Goal: Navigation & Orientation: Find specific page/section

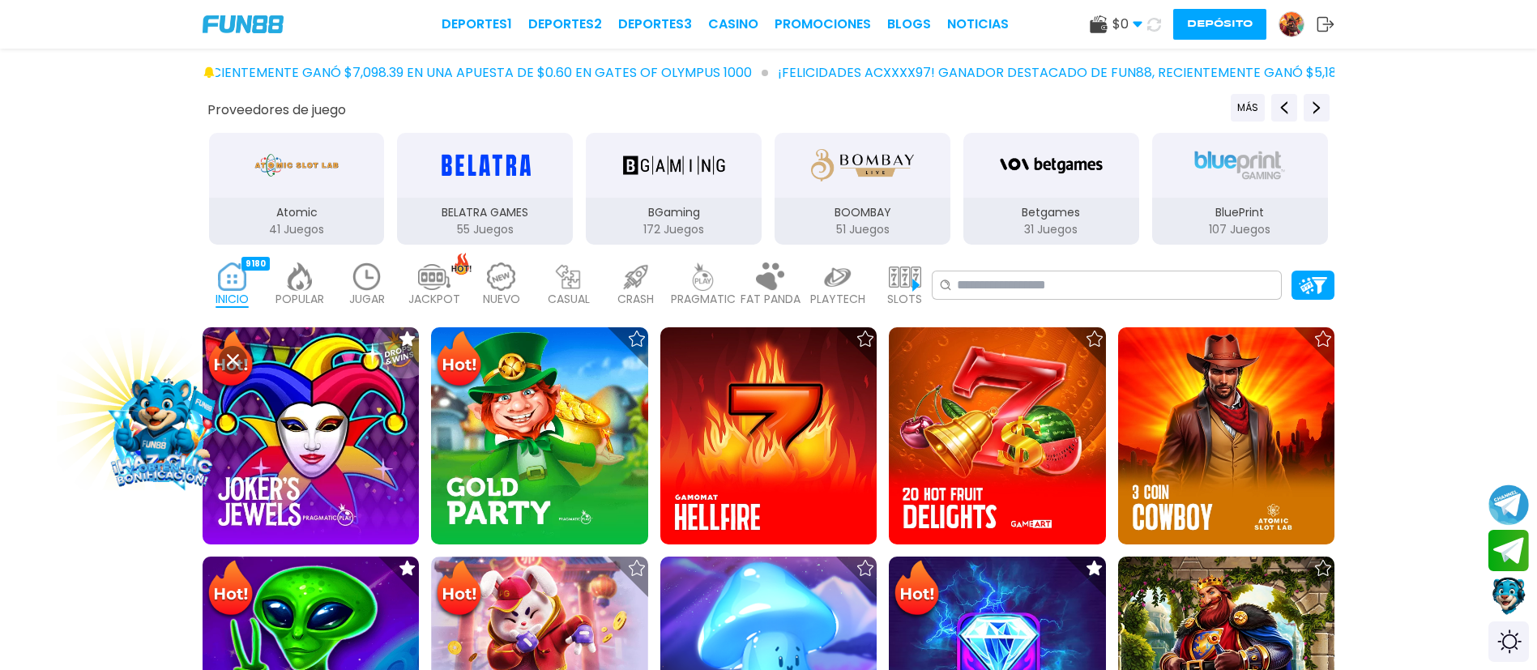
scroll to position [243, 0]
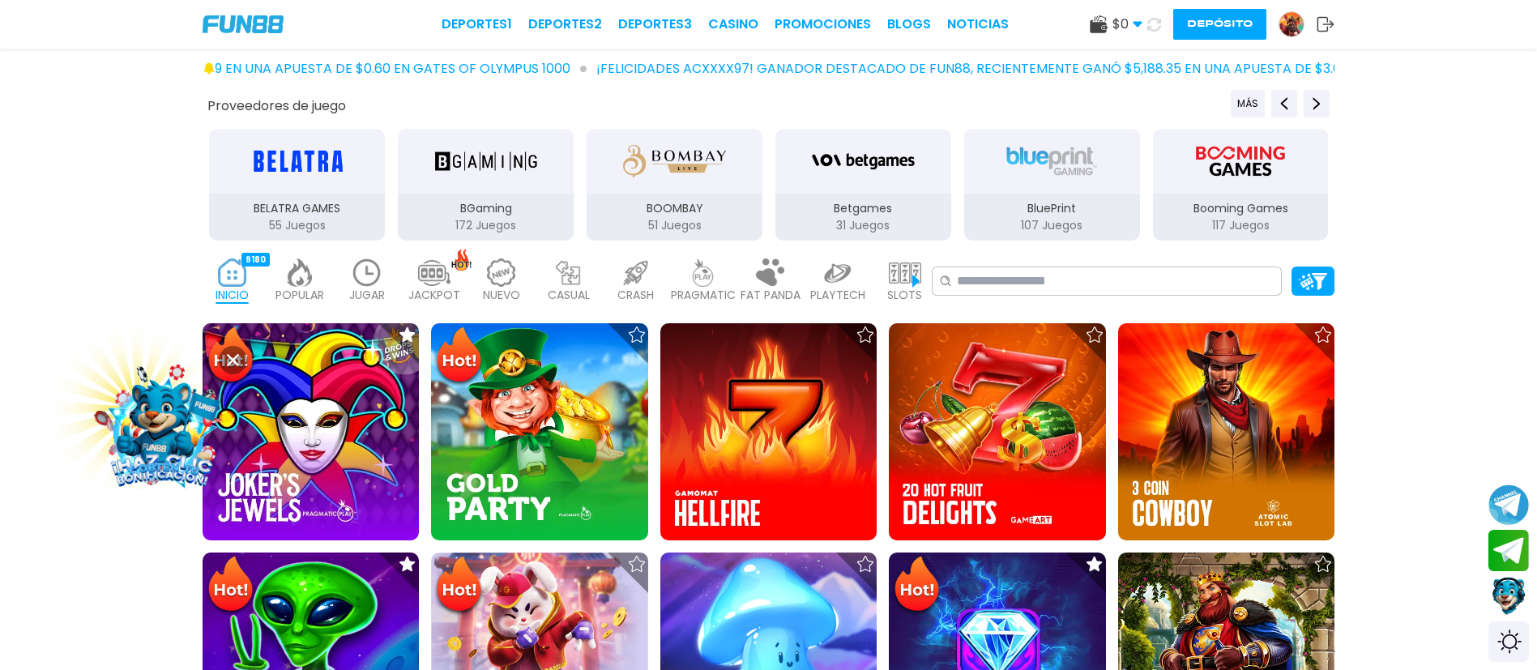
click at [1116, 15] on span "$ 0" at bounding box center [1128, 24] width 30 height 19
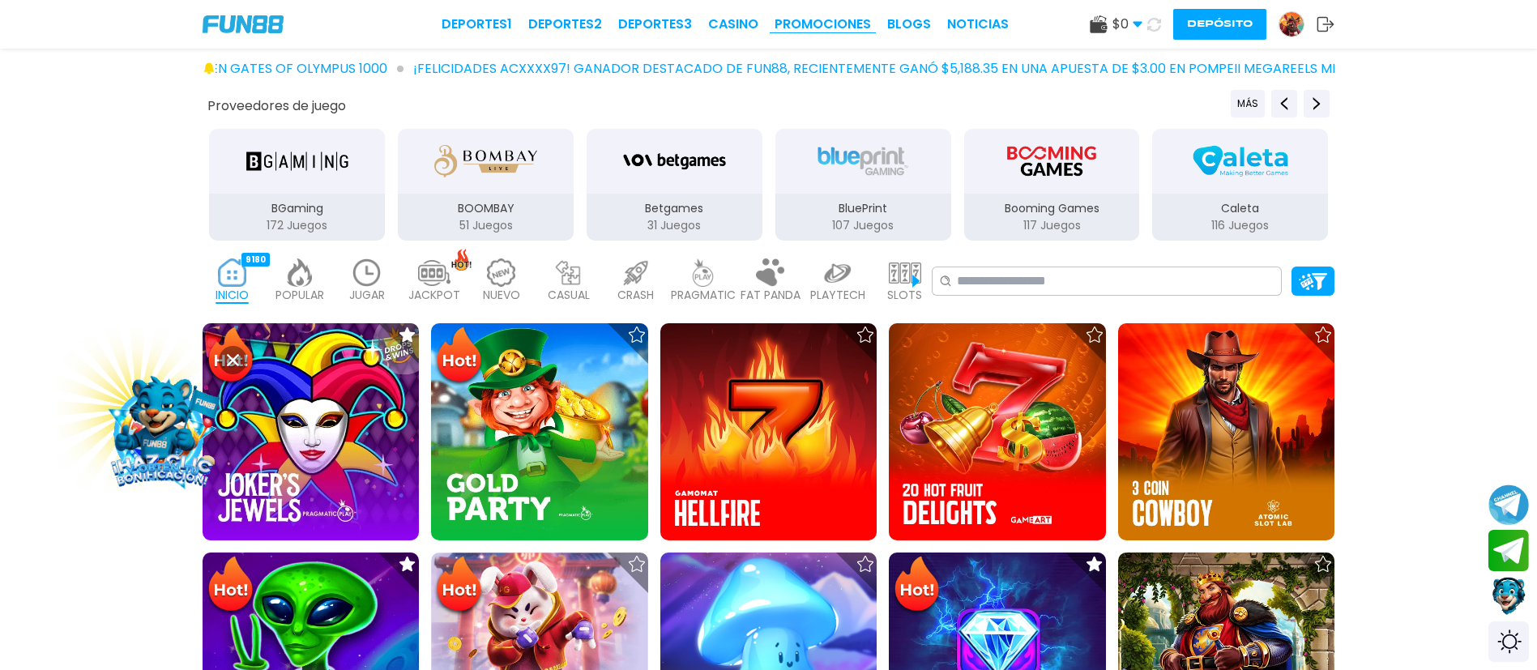
click at [844, 23] on link "Promociones" at bounding box center [823, 24] width 96 height 19
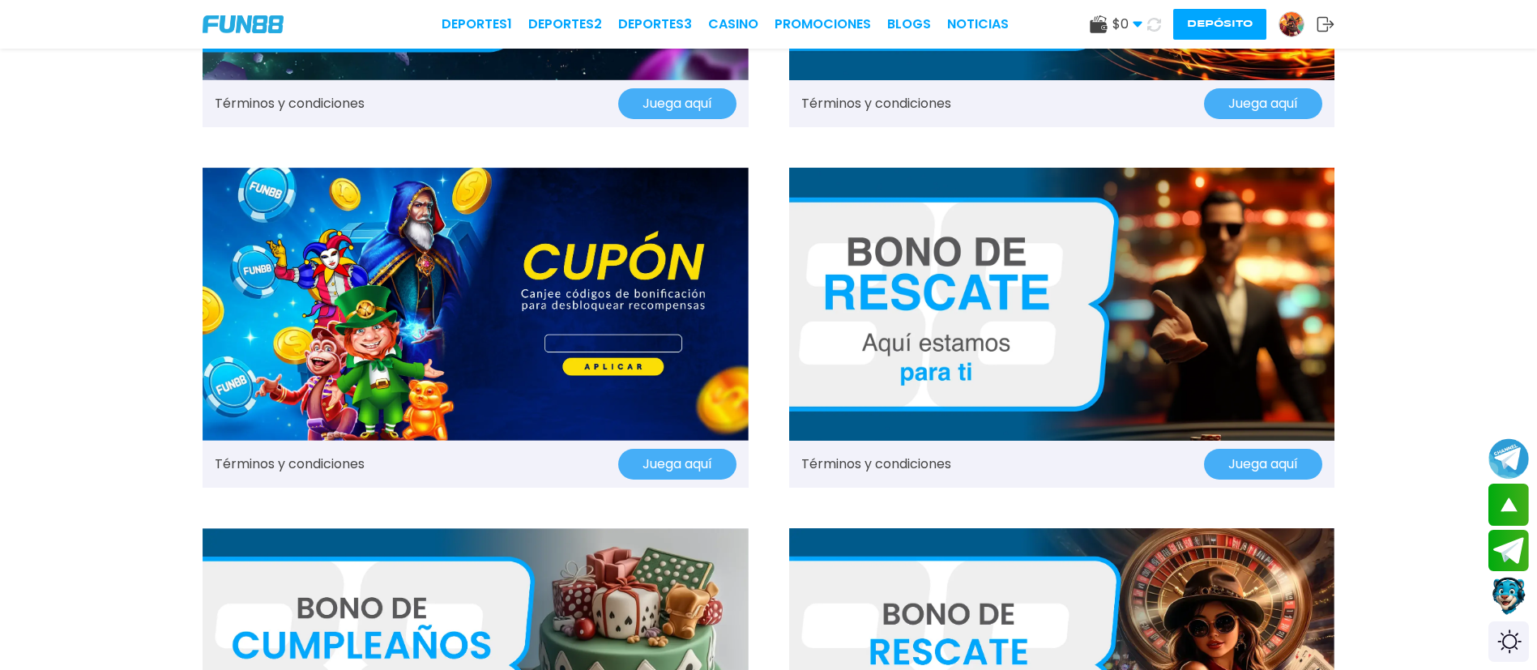
scroll to position [1361, 0]
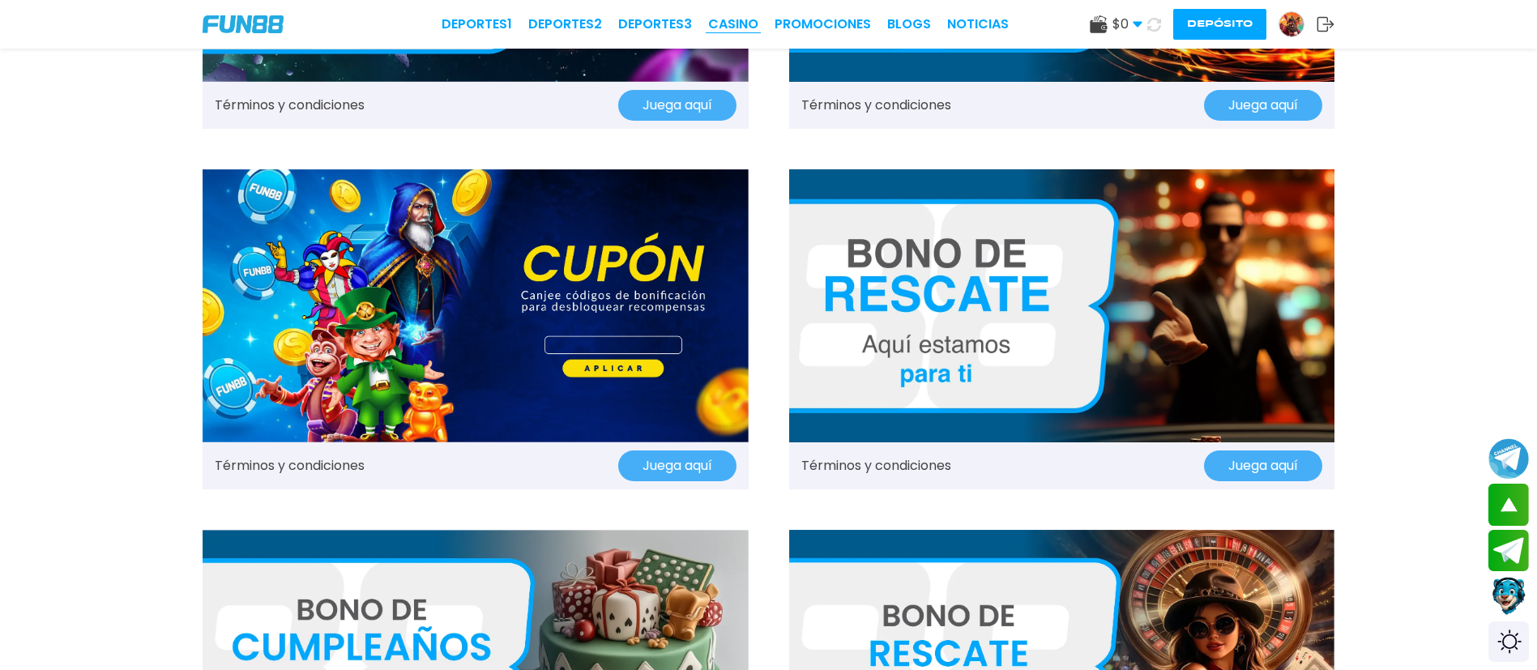
click at [742, 28] on link "CASINO" at bounding box center [733, 24] width 50 height 19
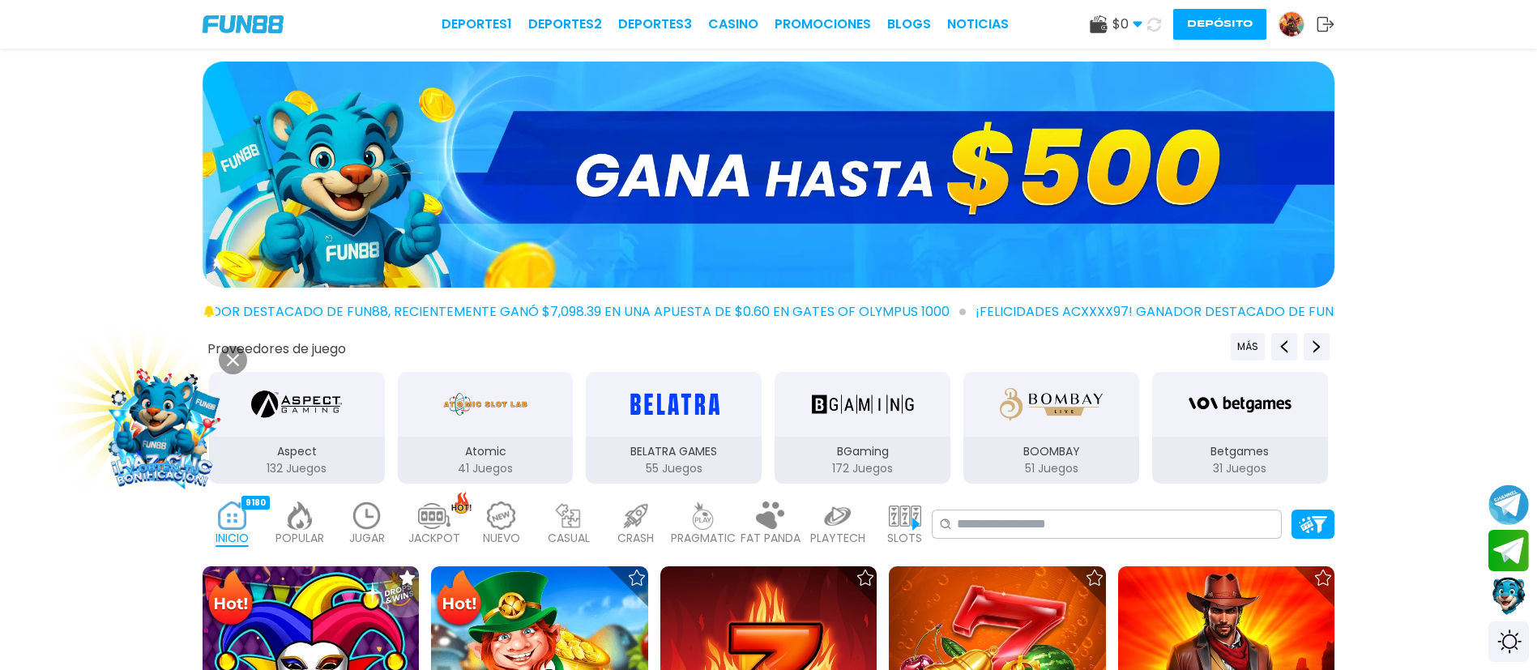
click at [833, 122] on img at bounding box center [769, 175] width 1132 height 226
